Goal: Information Seeking & Learning: Learn about a topic

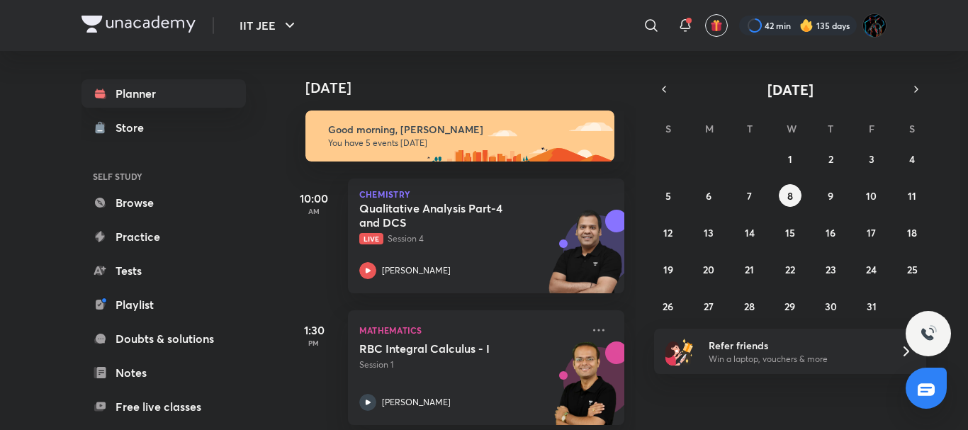
click at [539, 18] on div "​" at bounding box center [535, 26] width 261 height 34
click at [570, 41] on div "​" at bounding box center [535, 26] width 261 height 34
click at [758, 23] on div at bounding box center [798, 26] width 118 height 20
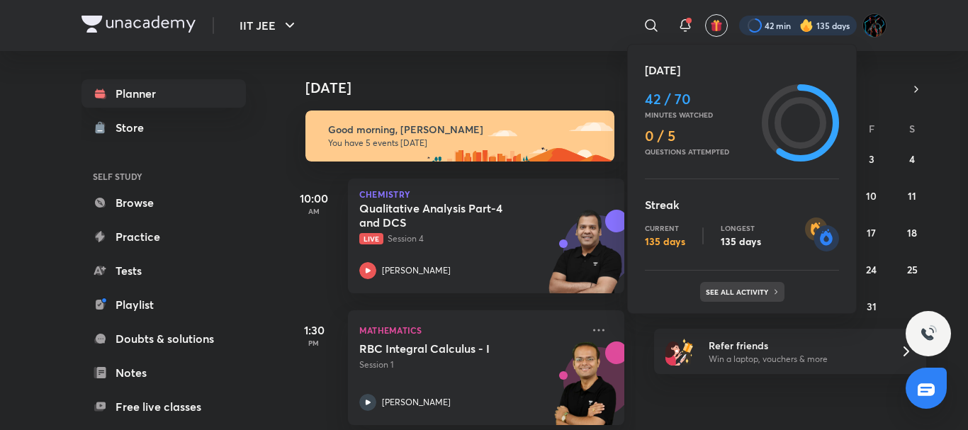
click at [743, 293] on p "See all activity" at bounding box center [739, 292] width 66 height 9
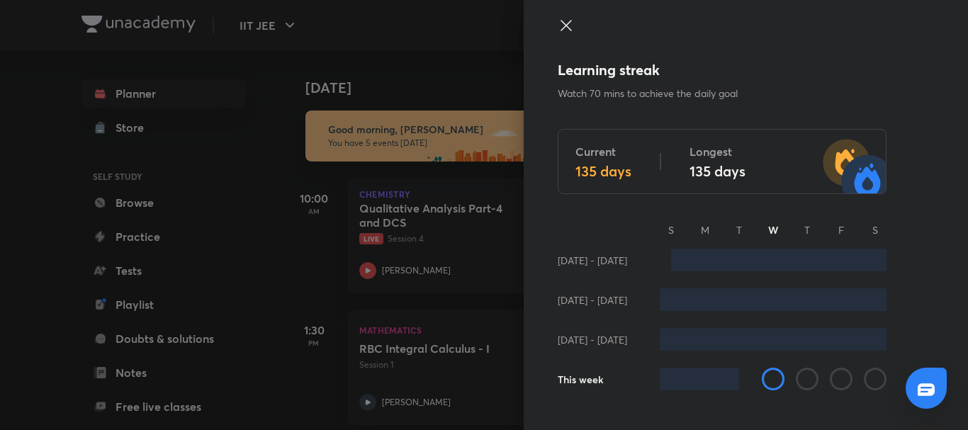
scroll to position [808, 0]
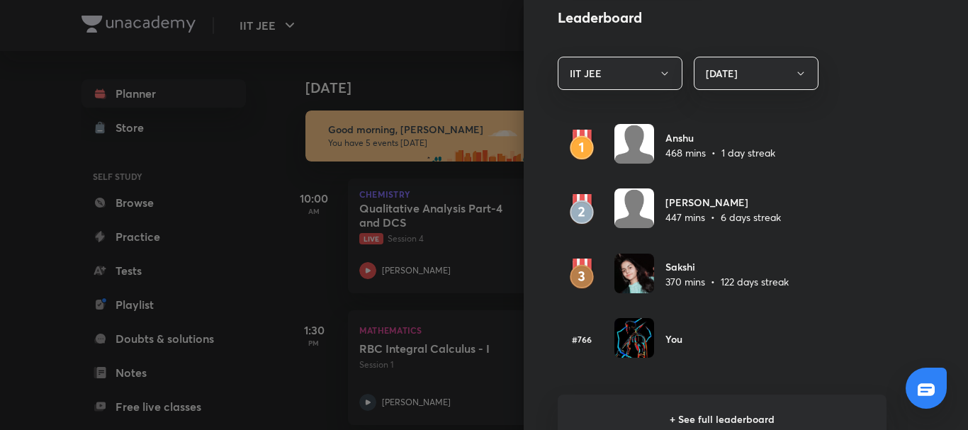
click at [436, 112] on div at bounding box center [484, 215] width 968 height 430
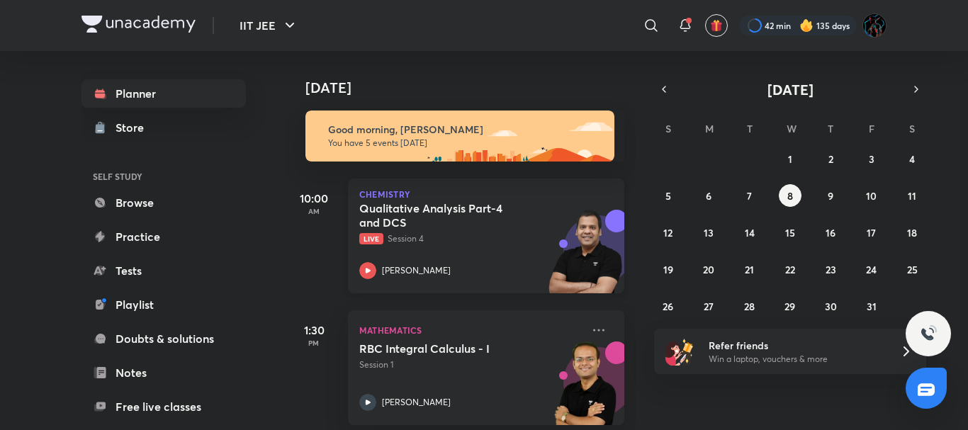
click at [503, 218] on h5 "Qualitative Analysis Part-4 and DCS" at bounding box center [447, 215] width 177 height 28
click at [688, 26] on icon at bounding box center [684, 24] width 9 height 9
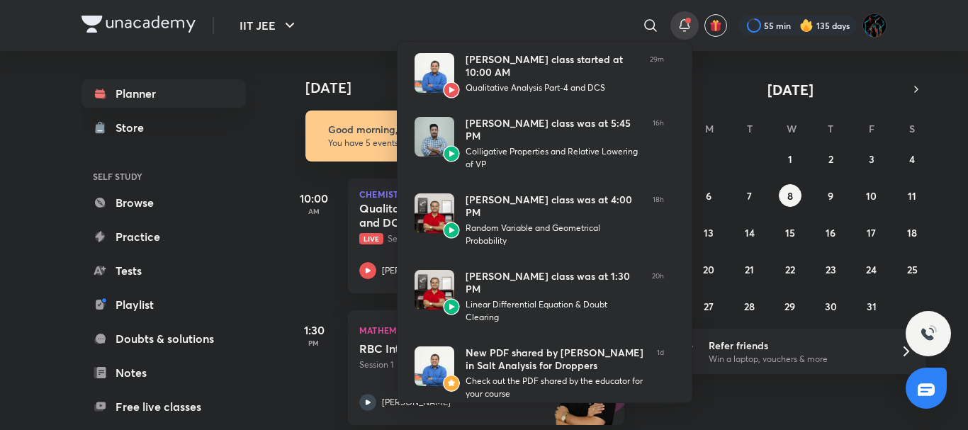
click at [343, 45] on div at bounding box center [484, 215] width 968 height 430
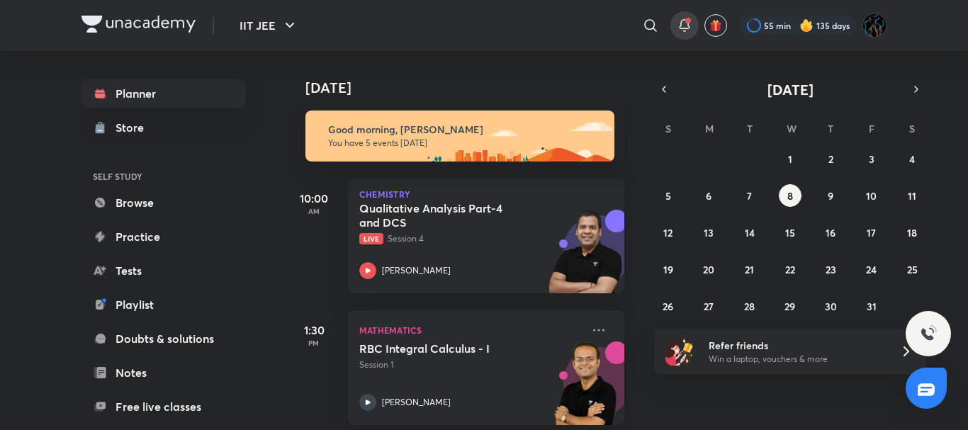
click at [686, 28] on icon at bounding box center [684, 25] width 17 height 17
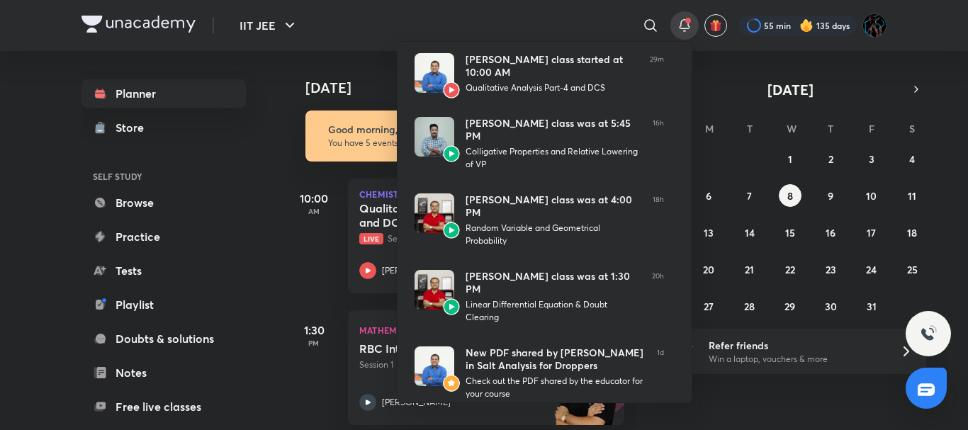
click at [354, 25] on div at bounding box center [484, 215] width 968 height 430
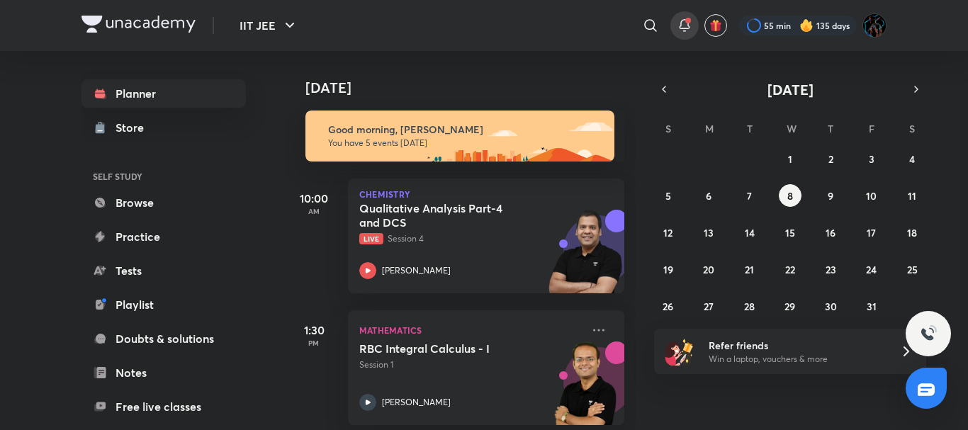
click at [688, 37] on div at bounding box center [685, 25] width 28 height 28
click at [685, 26] on icon at bounding box center [684, 25] width 17 height 17
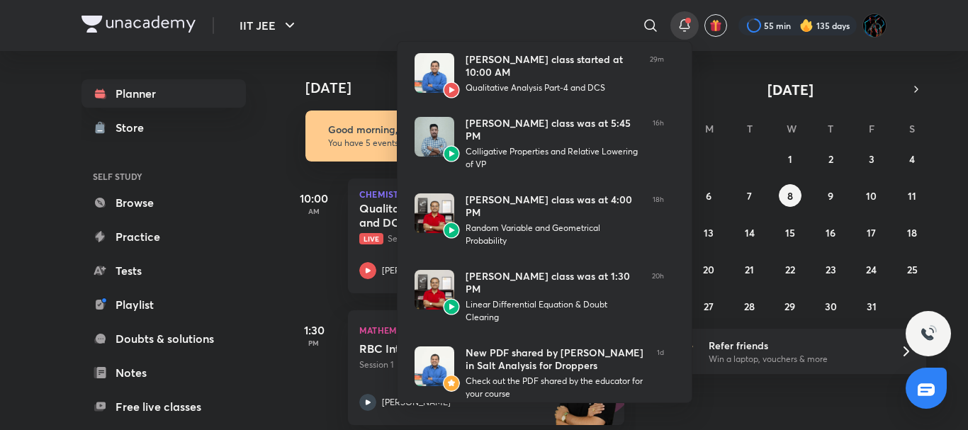
click at [362, 47] on div at bounding box center [484, 215] width 968 height 430
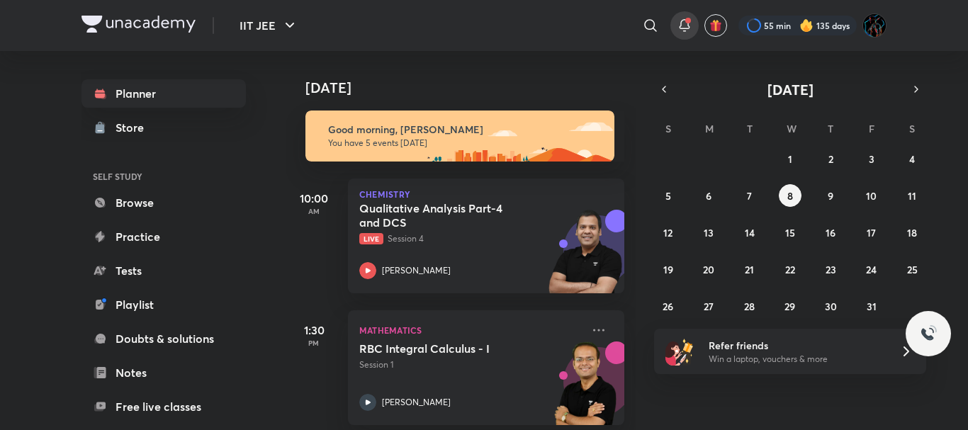
click at [687, 28] on icon at bounding box center [684, 25] width 17 height 17
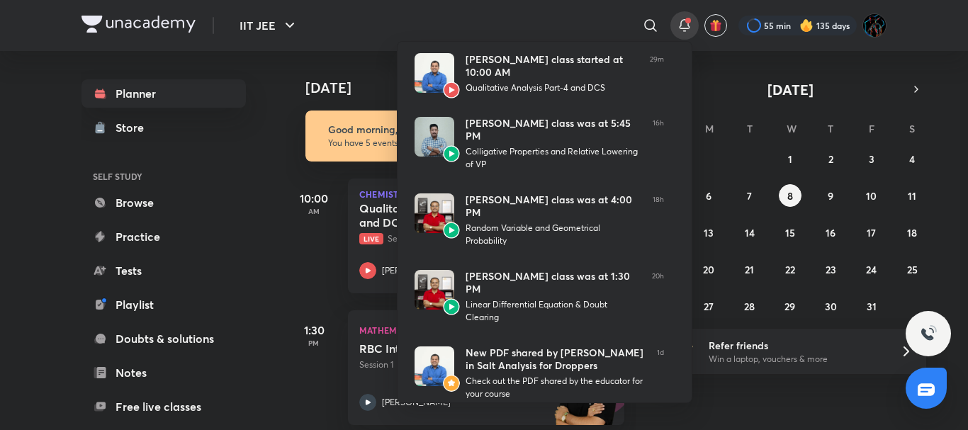
click at [345, 41] on div at bounding box center [484, 215] width 968 height 430
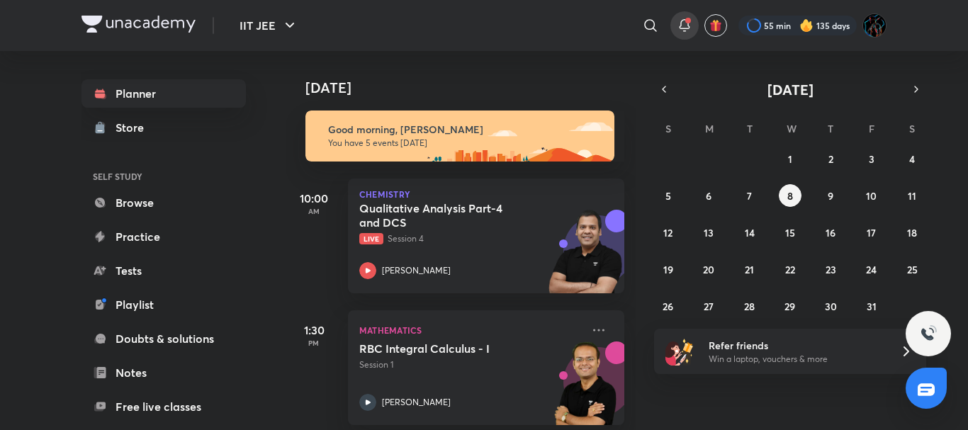
click at [690, 29] on icon at bounding box center [684, 25] width 17 height 17
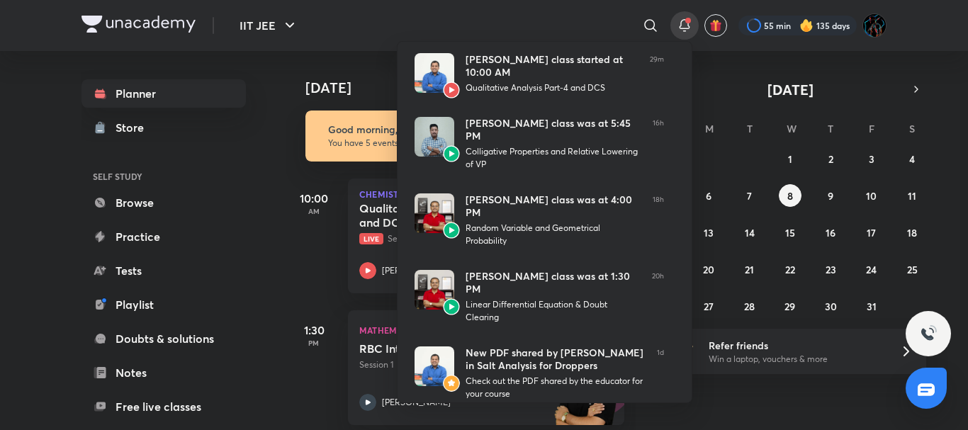
click at [357, 45] on div at bounding box center [484, 215] width 968 height 430
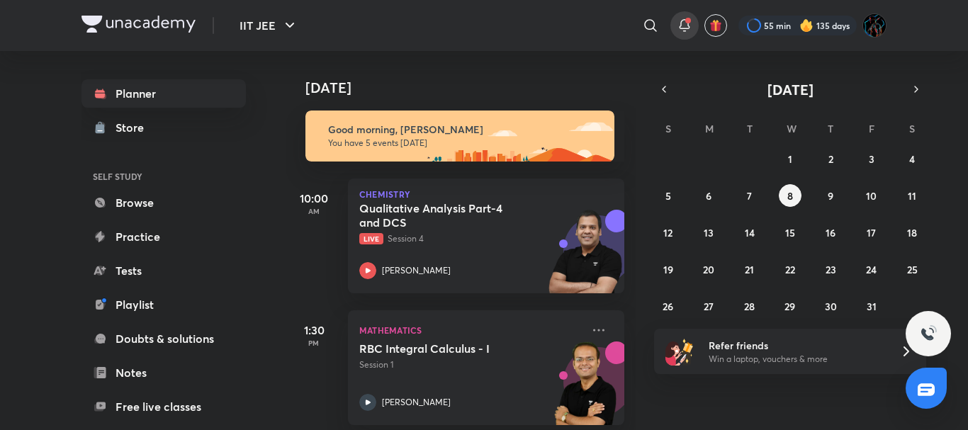
click at [684, 28] on icon at bounding box center [684, 24] width 9 height 9
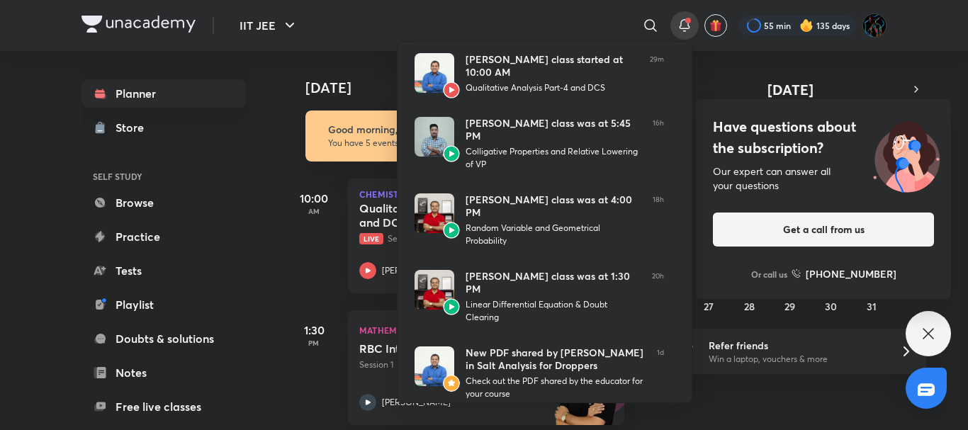
click at [376, 36] on div at bounding box center [484, 215] width 968 height 430
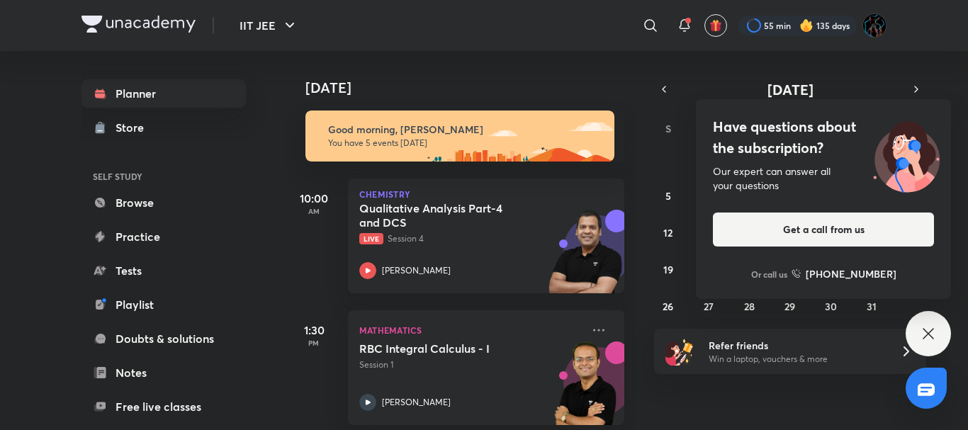
click at [915, 328] on div "Have questions about the subscription? Our expert can answer all your questions…" at bounding box center [928, 333] width 45 height 45
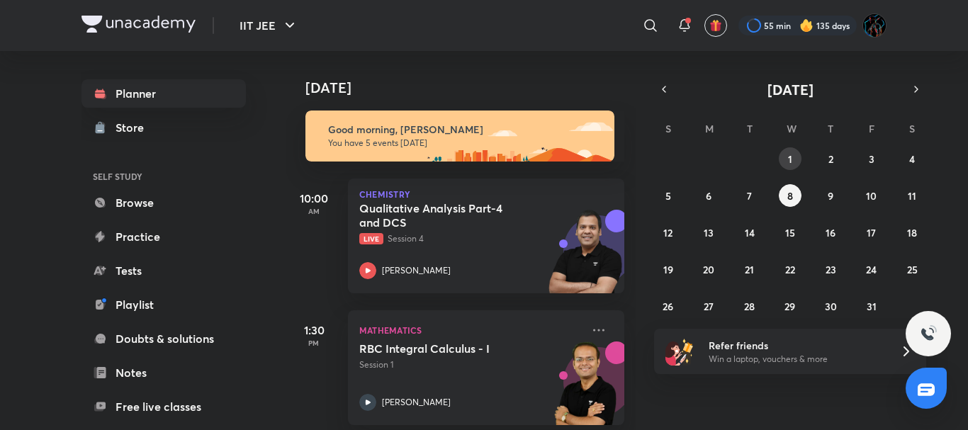
click at [785, 162] on button "1" at bounding box center [790, 158] width 23 height 23
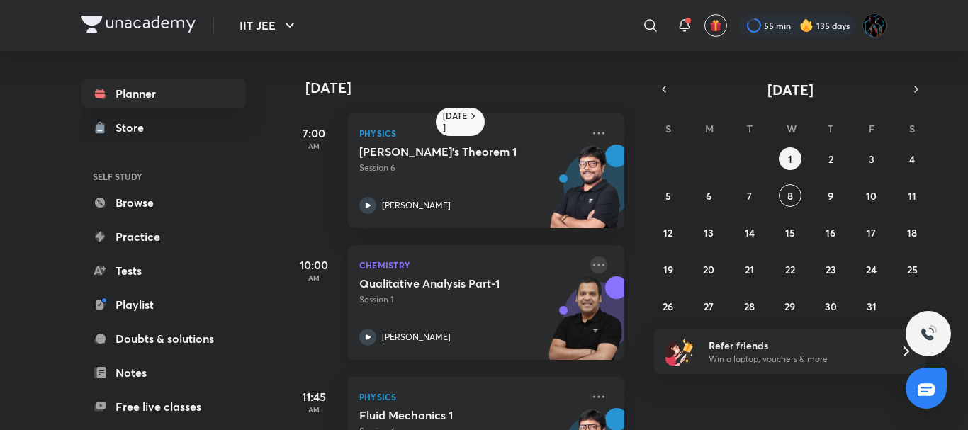
click at [590, 259] on icon at bounding box center [598, 265] width 17 height 17
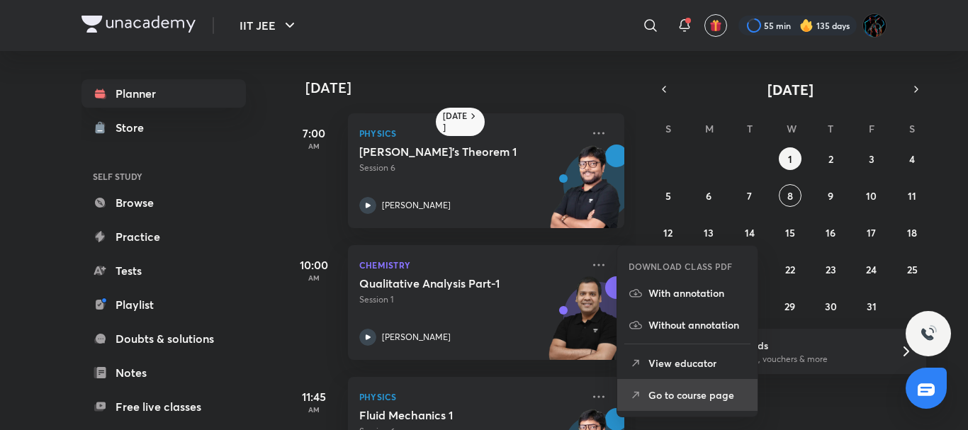
click at [669, 399] on p "Go to course page" at bounding box center [698, 395] width 98 height 15
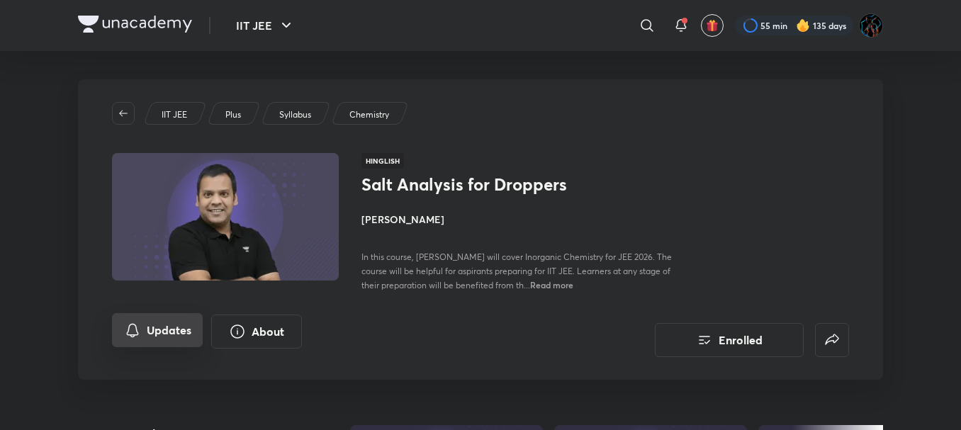
click at [157, 327] on button "Updates" at bounding box center [157, 330] width 91 height 34
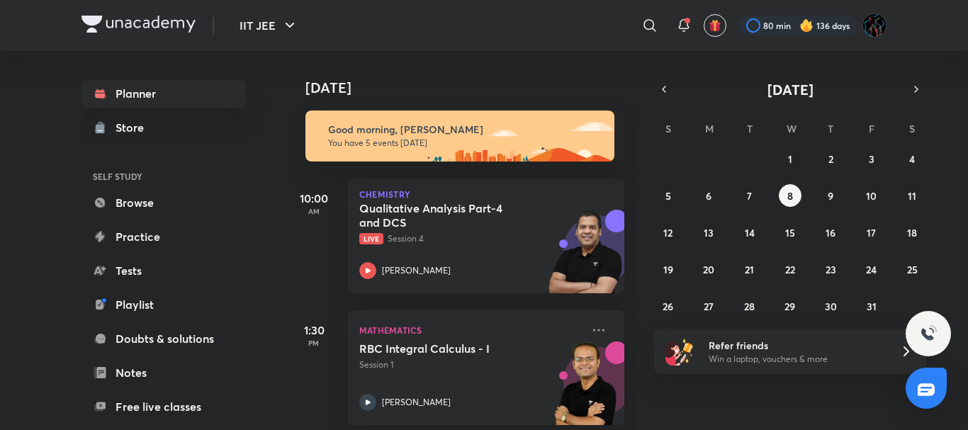
click at [505, 55] on div "[DATE]" at bounding box center [462, 73] width 353 height 45
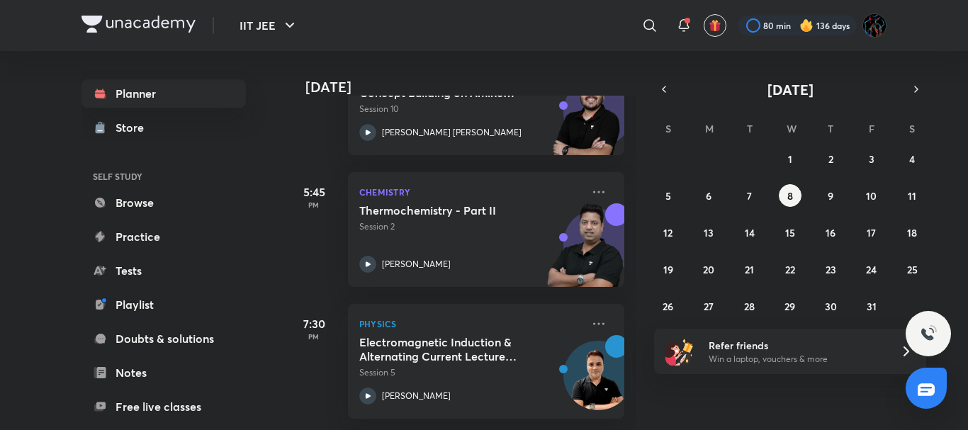
scroll to position [413, 0]
click at [571, 39] on div "​" at bounding box center [533, 26] width 261 height 34
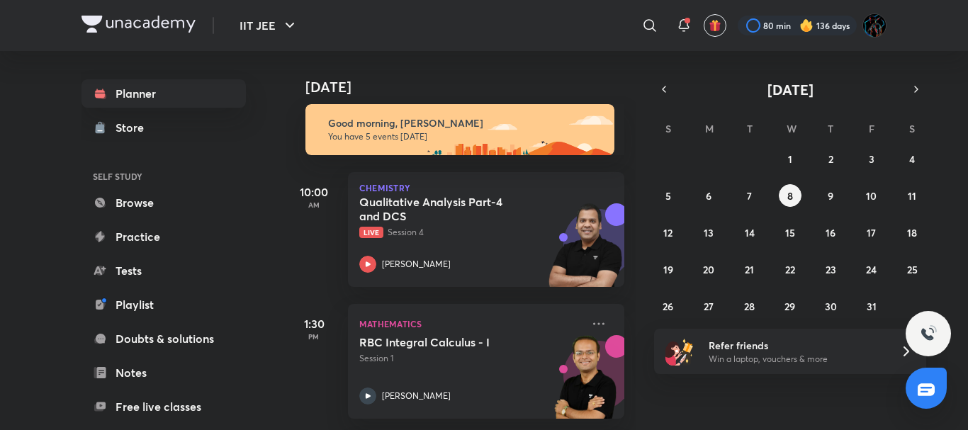
scroll to position [0, 0]
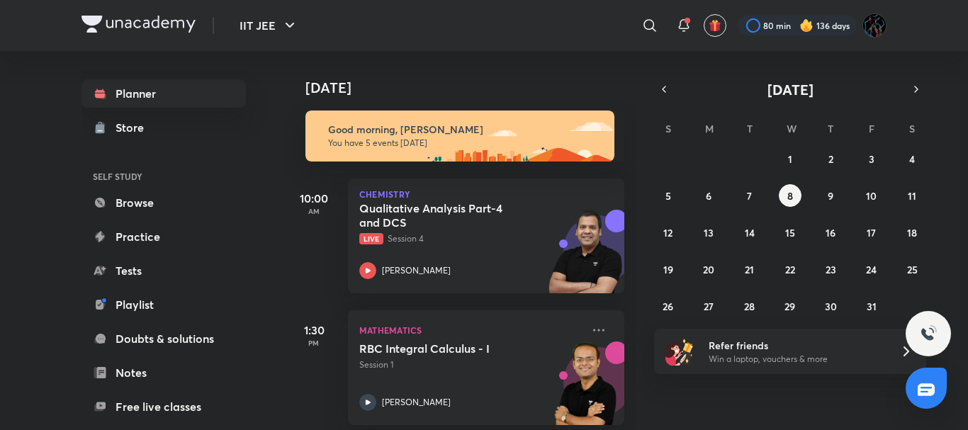
click at [612, 46] on div "IIT JEE ​ 80 min 136 days" at bounding box center [484, 25] width 805 height 51
click at [623, 91] on h4 "[DATE]" at bounding box center [472, 87] width 333 height 17
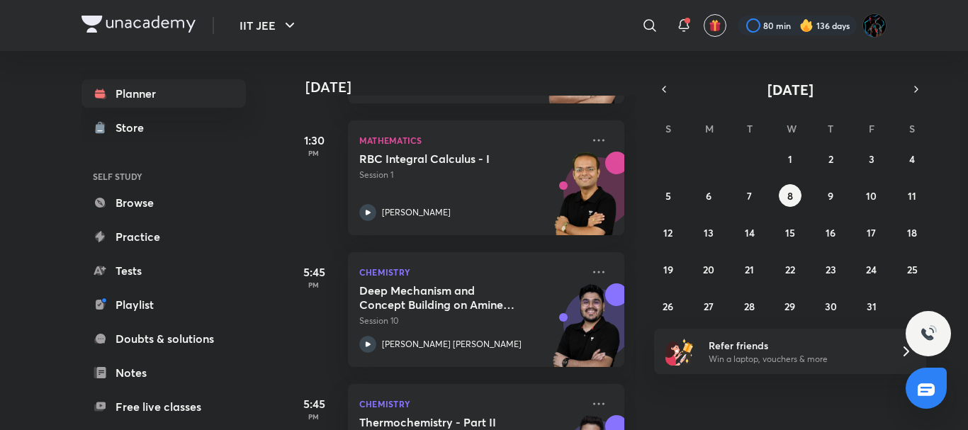
scroll to position [195, 0]
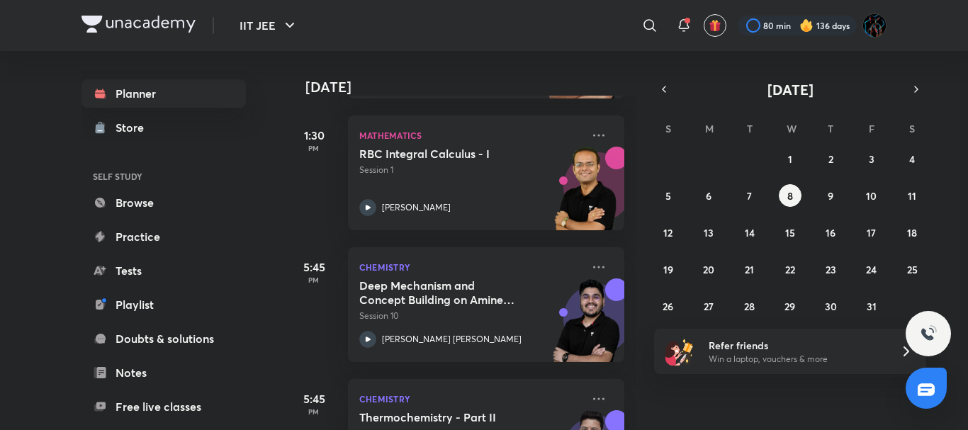
click at [586, 33] on div "​" at bounding box center [533, 26] width 261 height 34
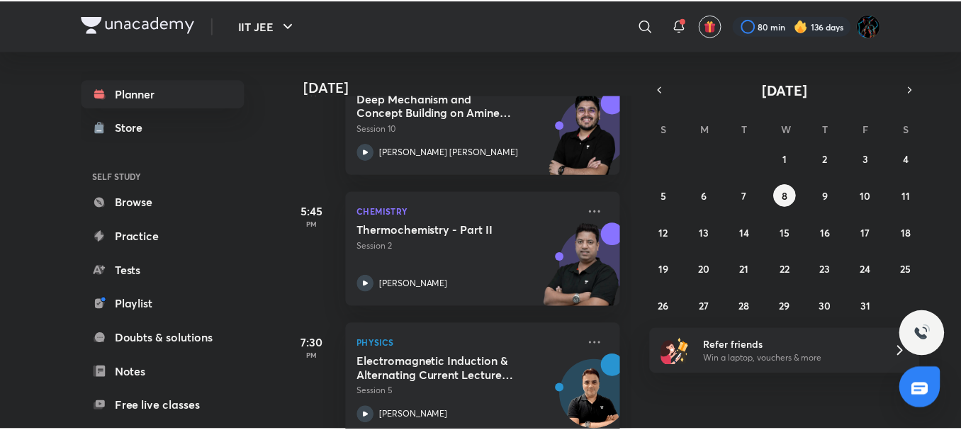
scroll to position [413, 0]
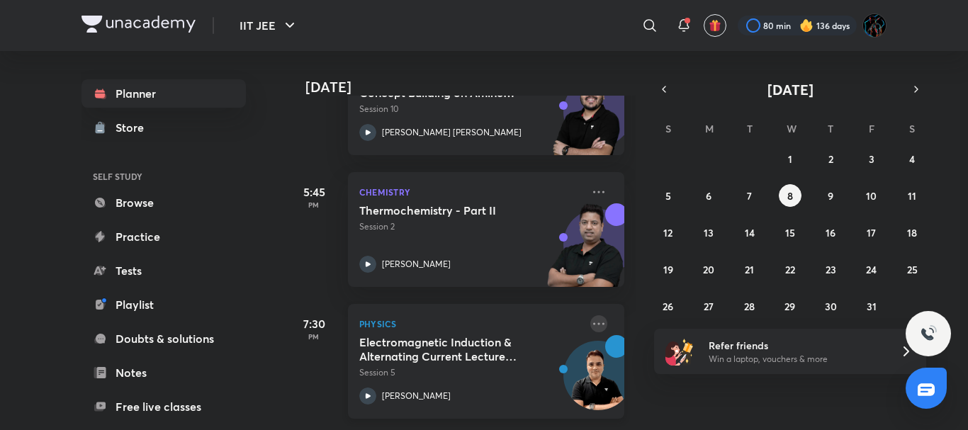
click at [590, 315] on icon at bounding box center [598, 323] width 17 height 17
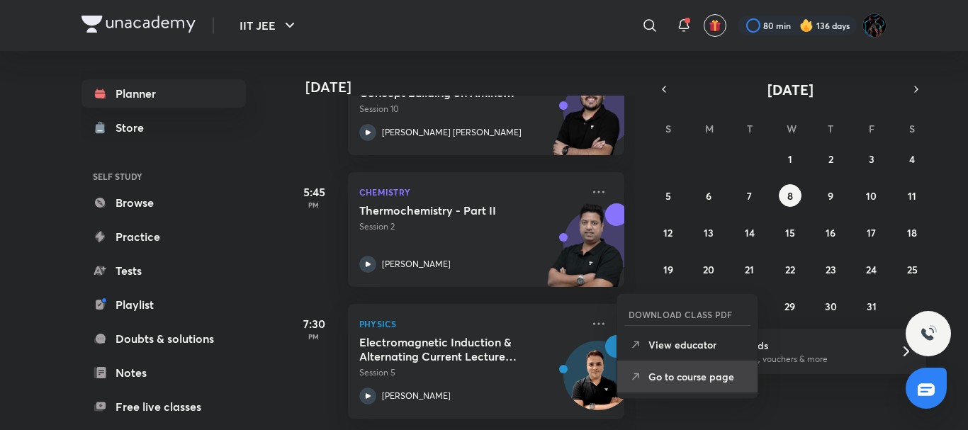
click at [648, 369] on li "Go to course page" at bounding box center [687, 377] width 140 height 32
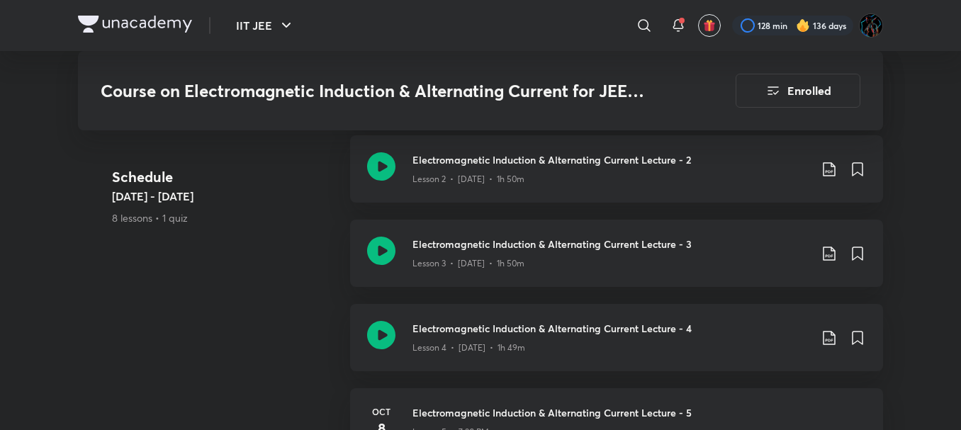
scroll to position [841, 0]
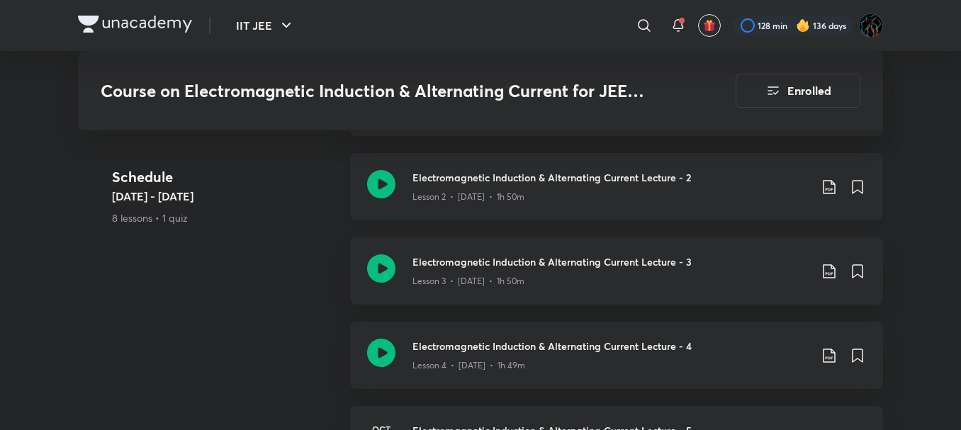
click at [704, 182] on h3 "Electromagnetic Induction & Alternating Current Lecture - 2" at bounding box center [611, 177] width 397 height 15
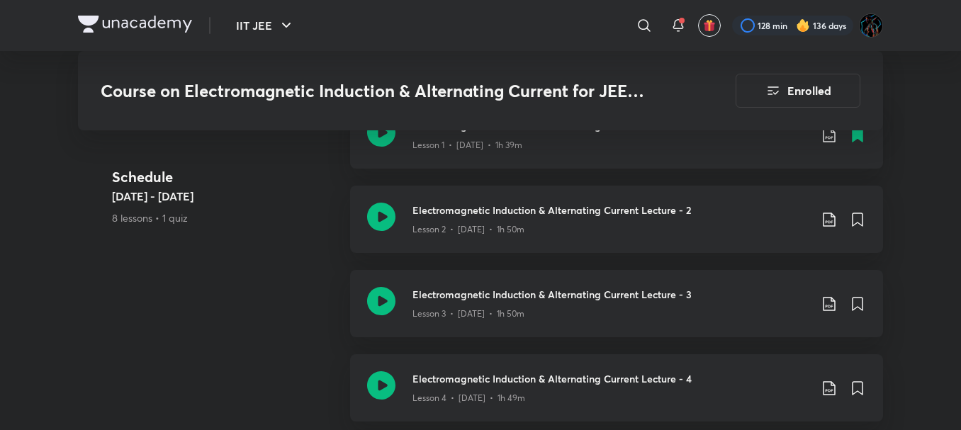
scroll to position [813, 0]
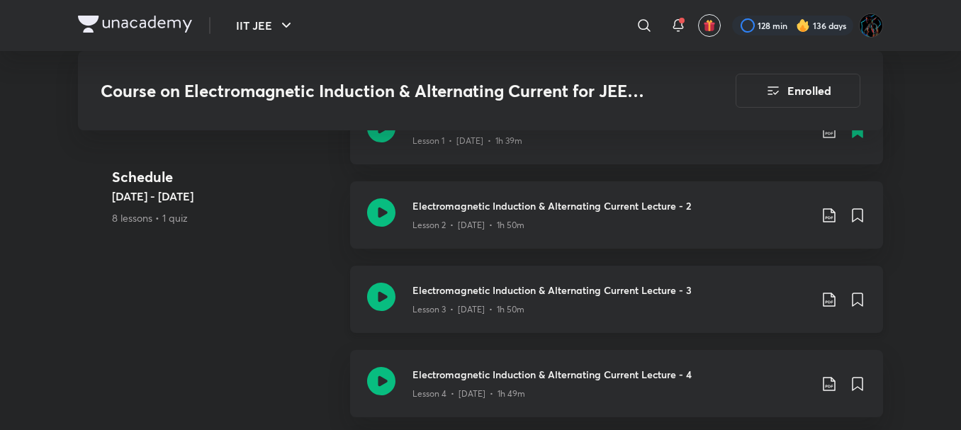
click at [501, 290] on h3 "Electromagnetic Induction & Alternating Current Lecture - 3" at bounding box center [611, 290] width 397 height 15
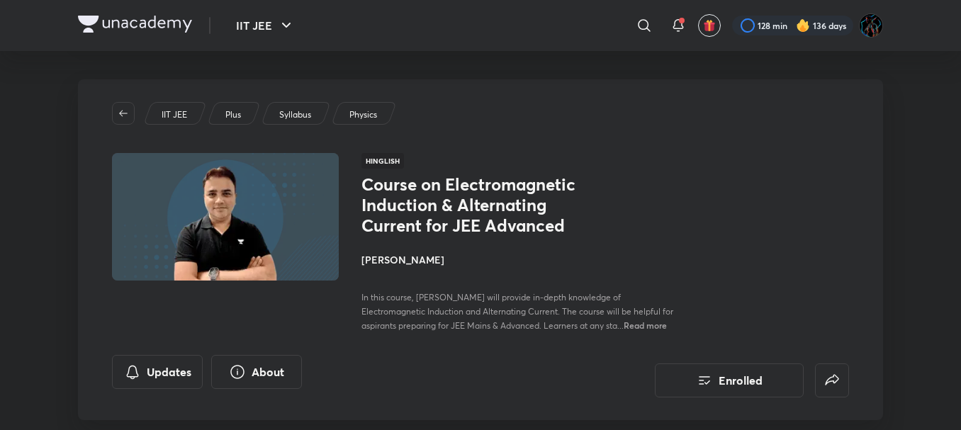
drag, startPoint x: 830, startPoint y: 213, endPoint x: 819, endPoint y: 209, distance: 11.5
click at [819, 209] on div "Course on Electromagnetic Induction & Alternating Current for JEE Advanced Rohi…" at bounding box center [606, 253] width 488 height 158
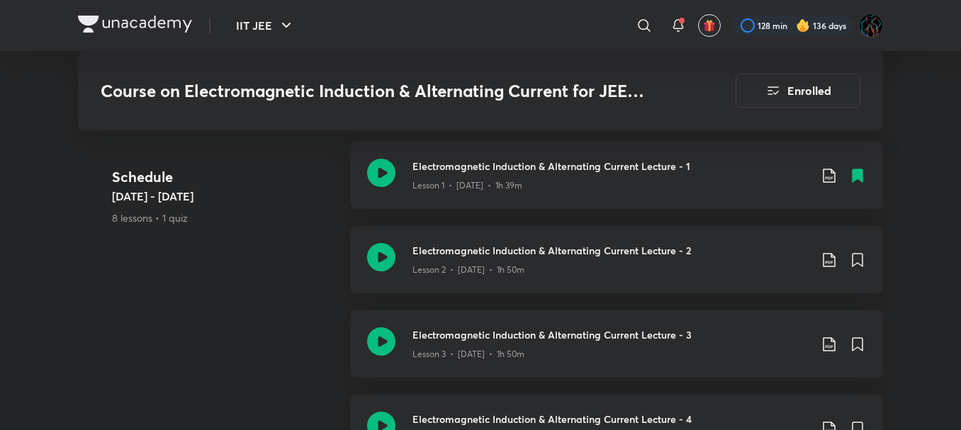
scroll to position [808, 0]
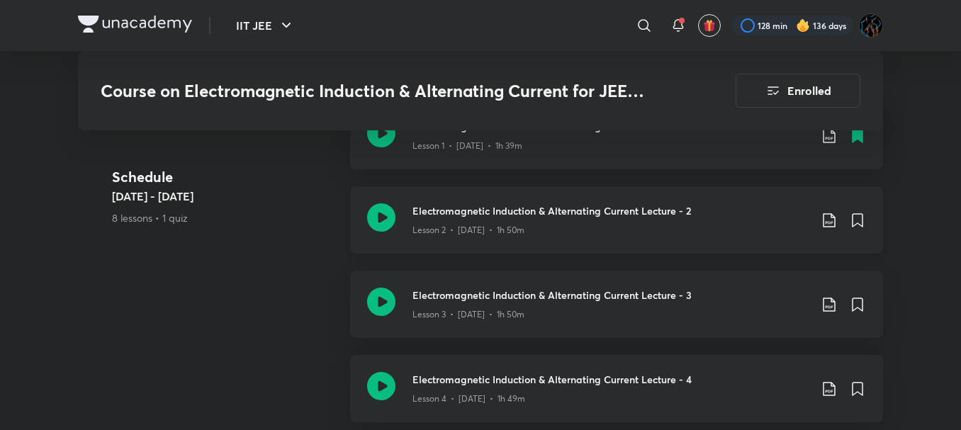
click at [832, 223] on icon at bounding box center [829, 220] width 12 height 14
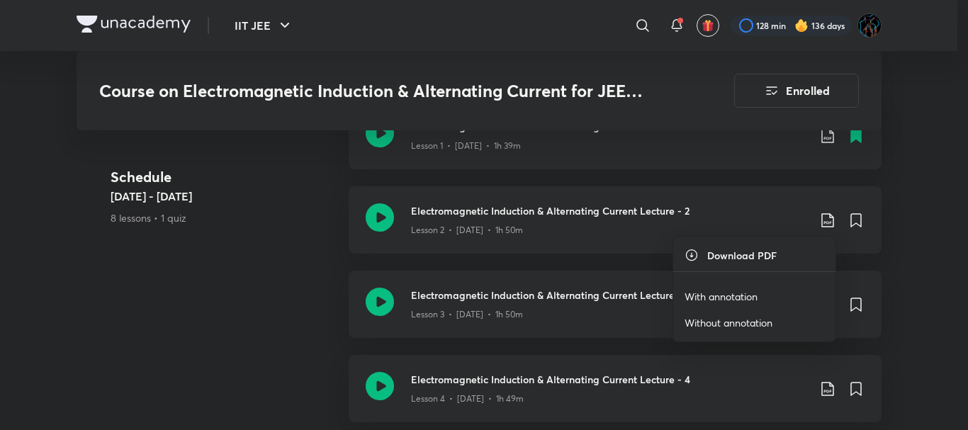
click at [741, 294] on p "With annotation" at bounding box center [721, 296] width 73 height 15
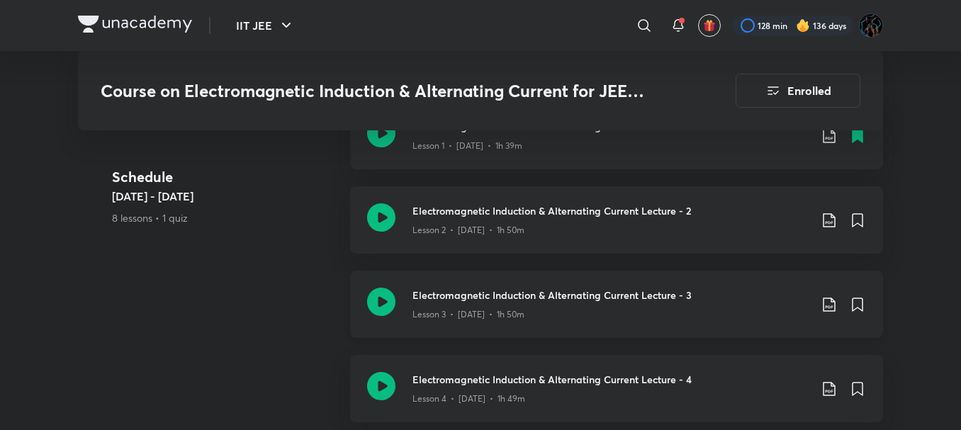
click at [831, 302] on icon at bounding box center [829, 304] width 17 height 17
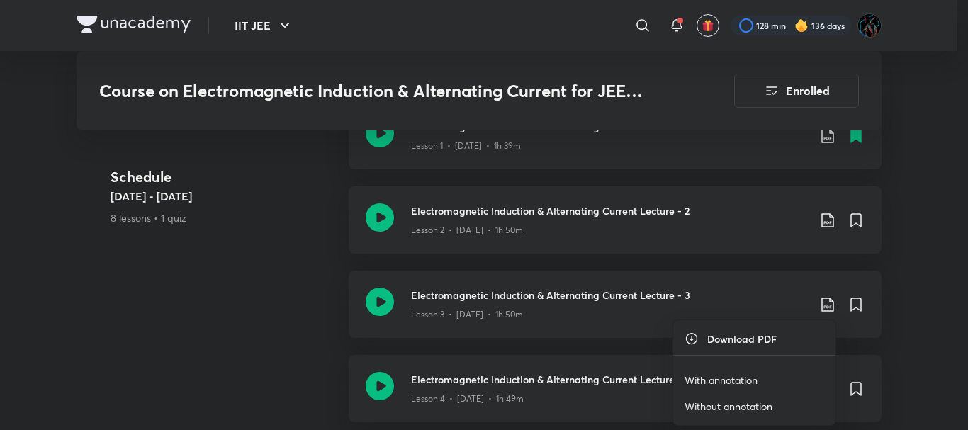
click at [735, 376] on p "With annotation" at bounding box center [721, 380] width 73 height 15
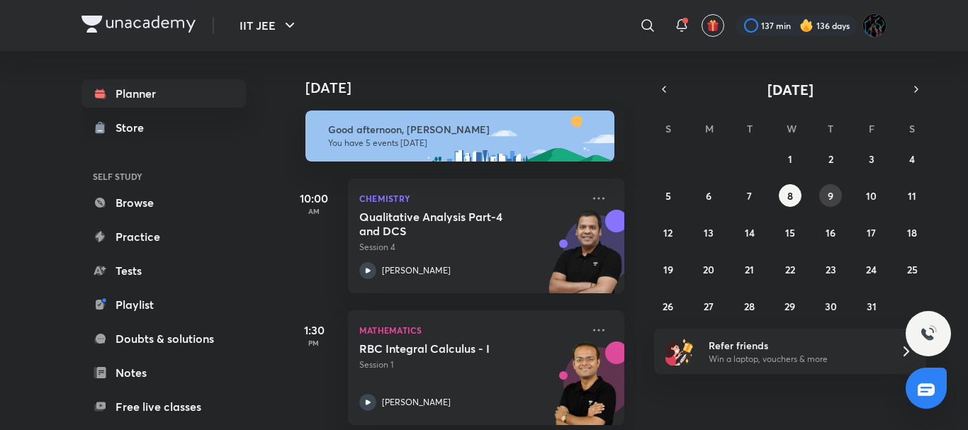
click at [831, 198] on abbr "9" at bounding box center [831, 195] width 6 height 13
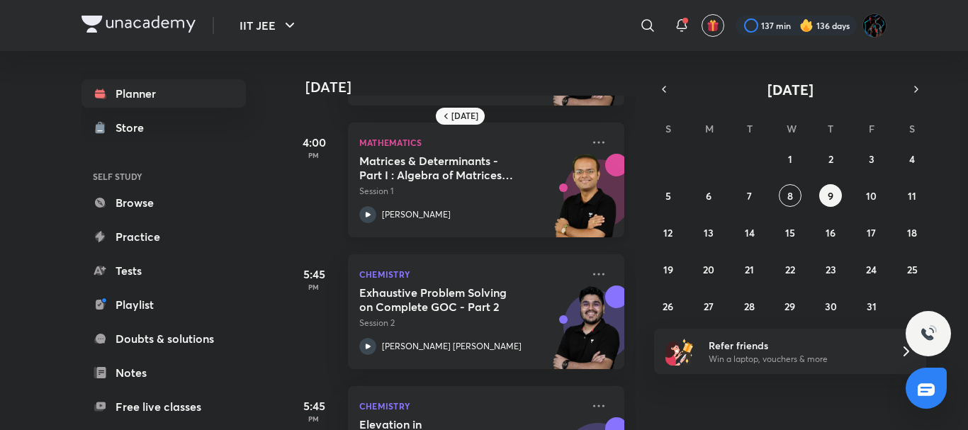
scroll to position [215, 0]
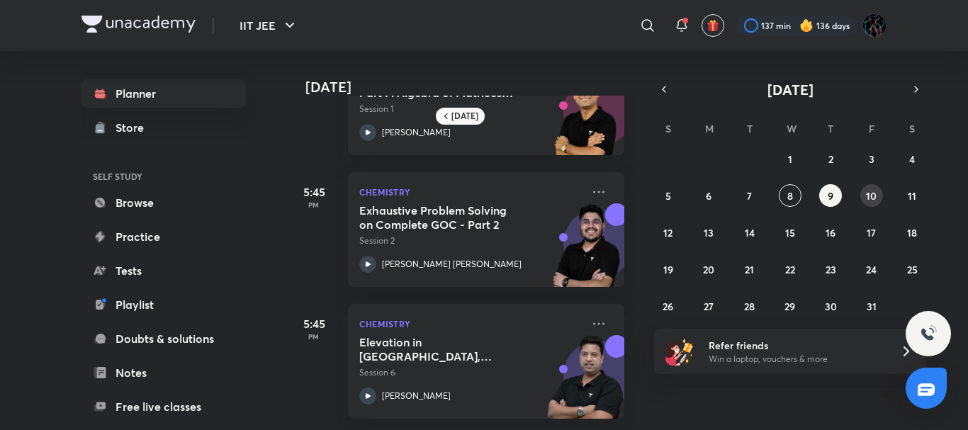
click at [868, 198] on abbr "10" at bounding box center [871, 195] width 11 height 13
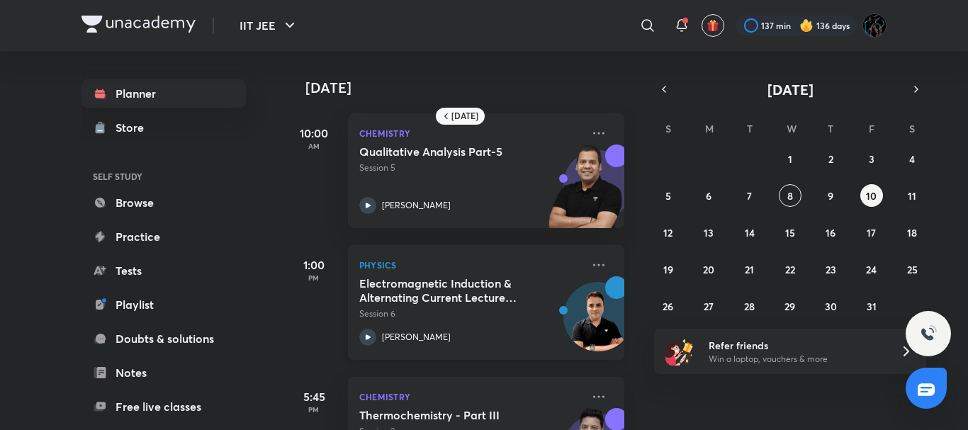
scroll to position [84, 0]
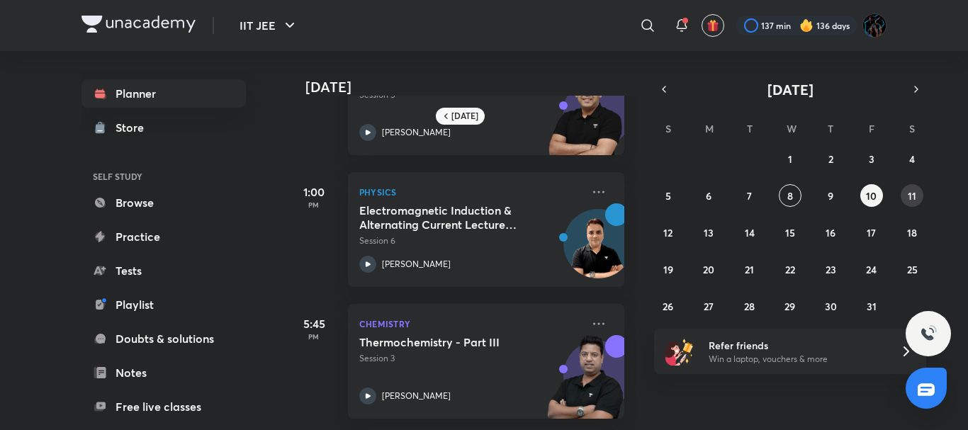
click at [914, 190] on abbr "11" at bounding box center [912, 195] width 9 height 13
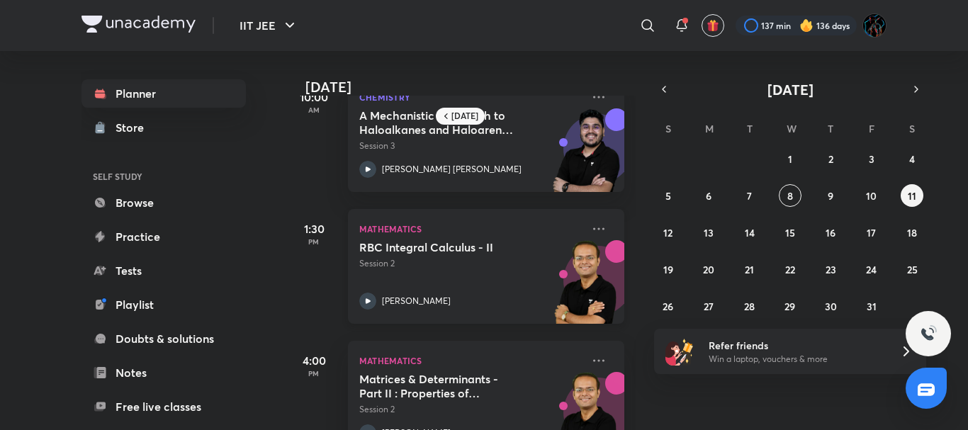
scroll to position [0, 0]
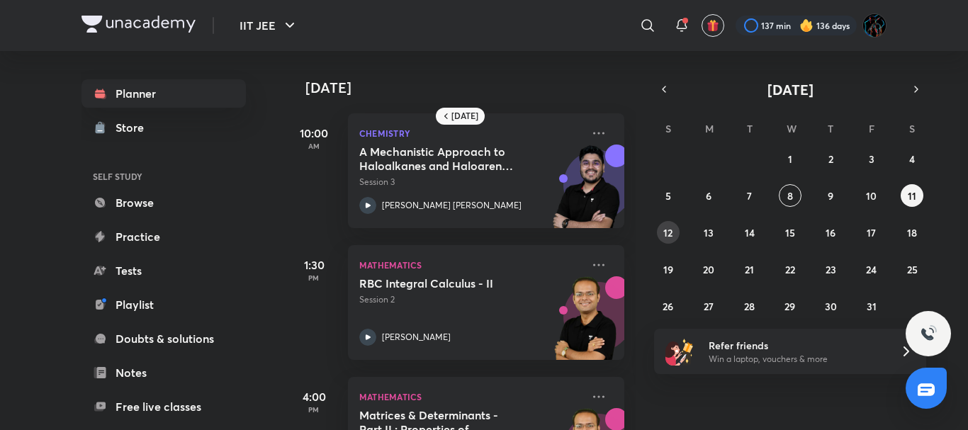
click at [672, 233] on abbr "12" at bounding box center [668, 232] width 9 height 13
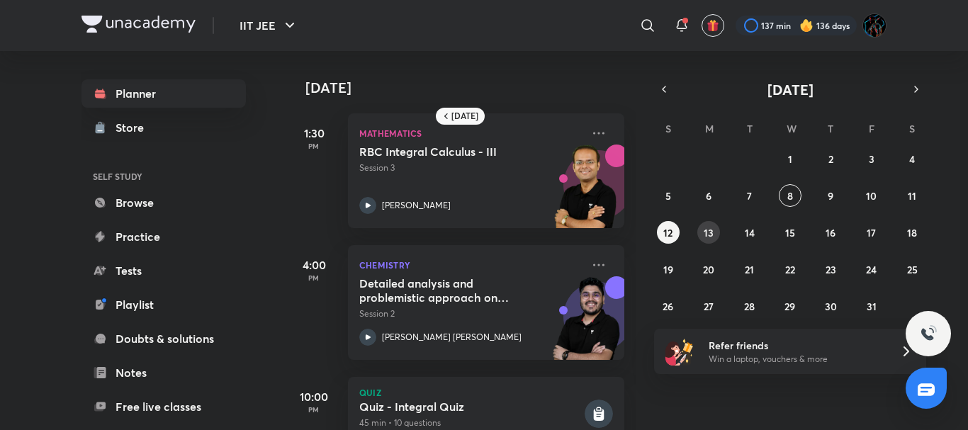
click at [706, 233] on abbr "13" at bounding box center [709, 232] width 10 height 13
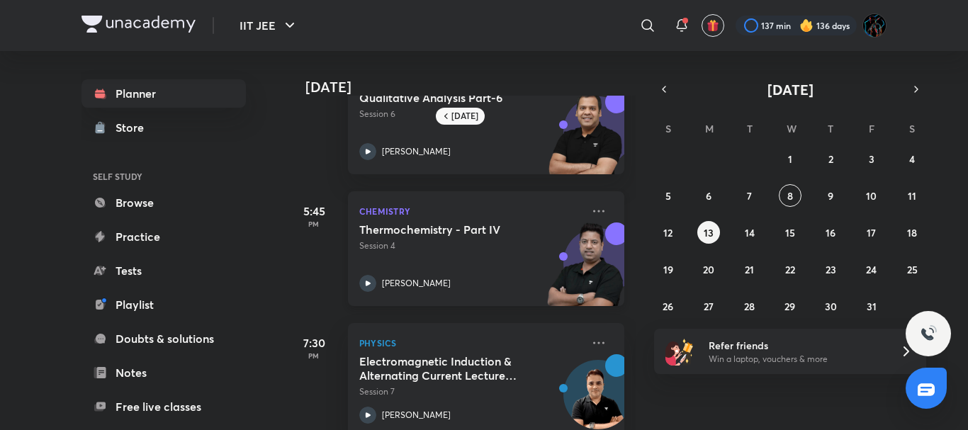
scroll to position [84, 0]
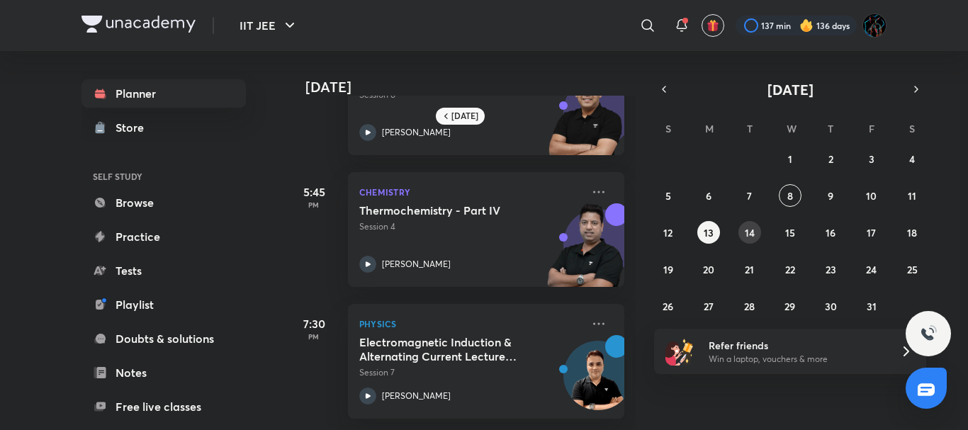
click at [758, 230] on button "14" at bounding box center [750, 232] width 23 height 23
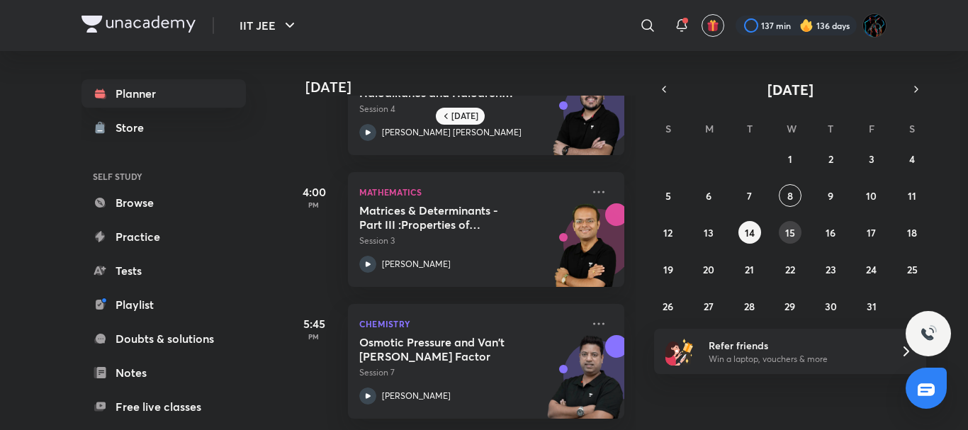
click at [782, 230] on button "15" at bounding box center [790, 232] width 23 height 23
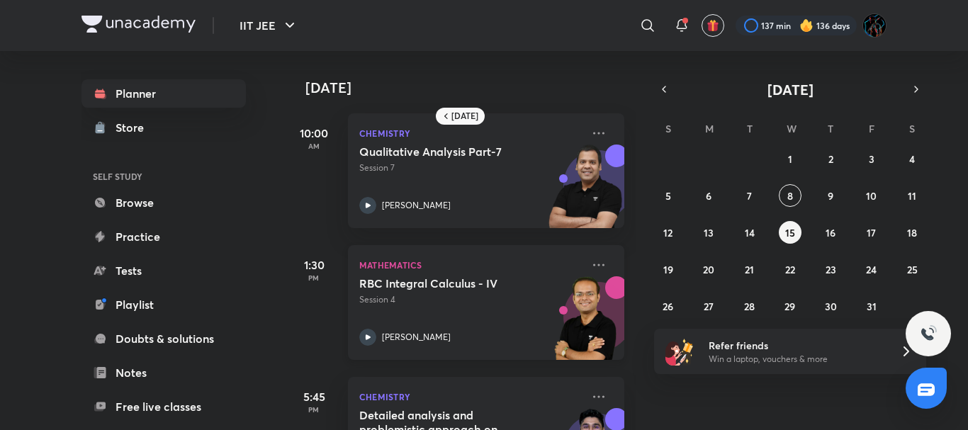
scroll to position [215, 0]
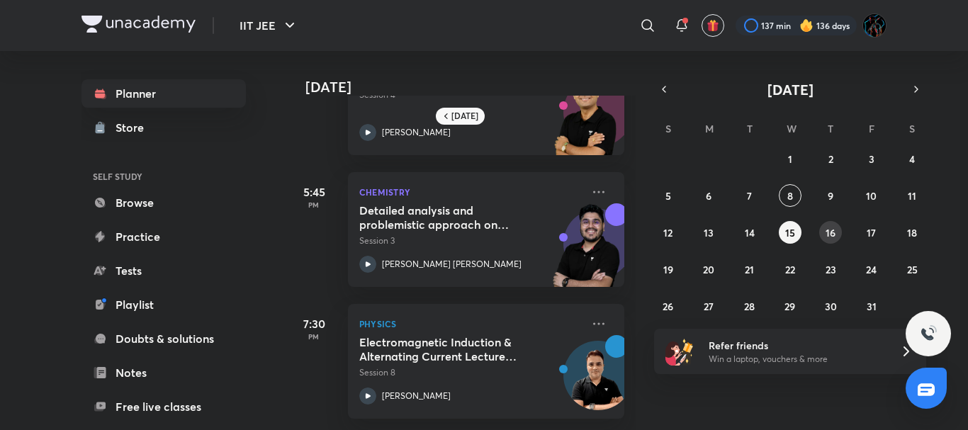
click at [826, 235] on abbr "16" at bounding box center [831, 232] width 10 height 13
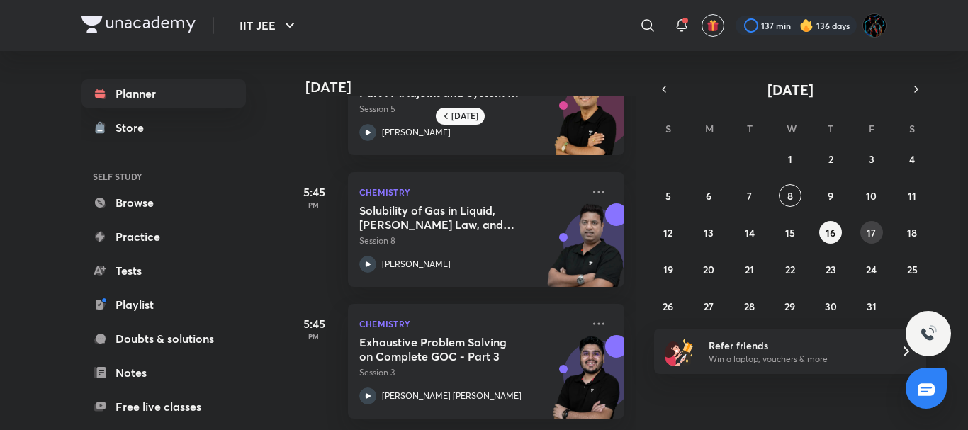
click at [883, 235] on button "17" at bounding box center [872, 232] width 23 height 23
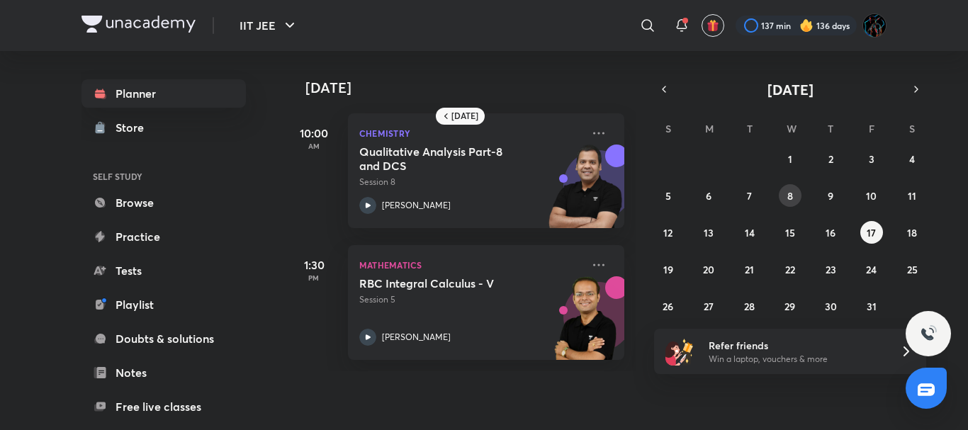
click at [788, 193] on abbr "8" at bounding box center [791, 195] width 6 height 13
